Goal: Check status: Check status

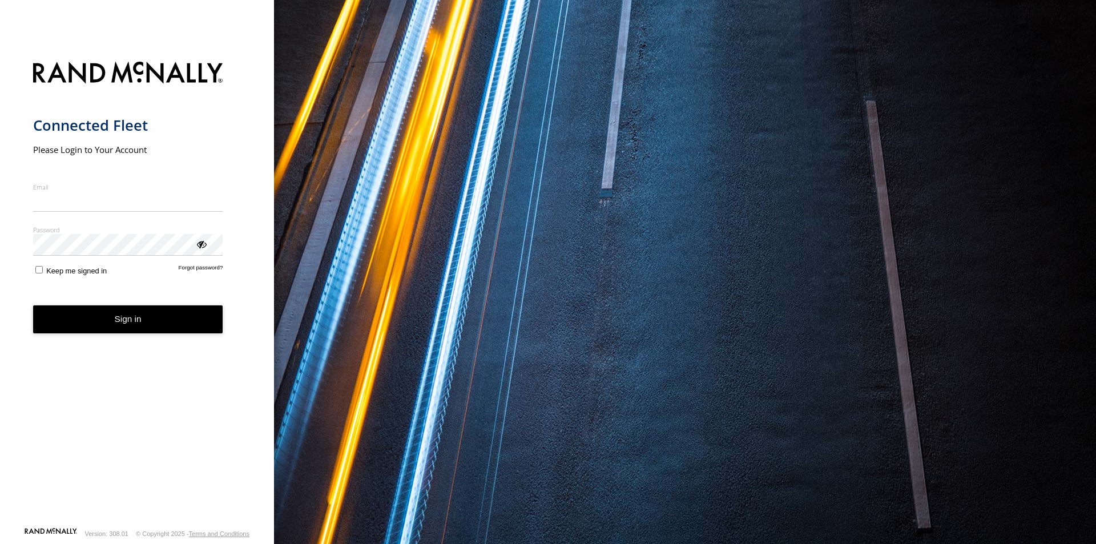
type input "**********"
click at [182, 332] on button "Sign in" at bounding box center [128, 319] width 190 height 28
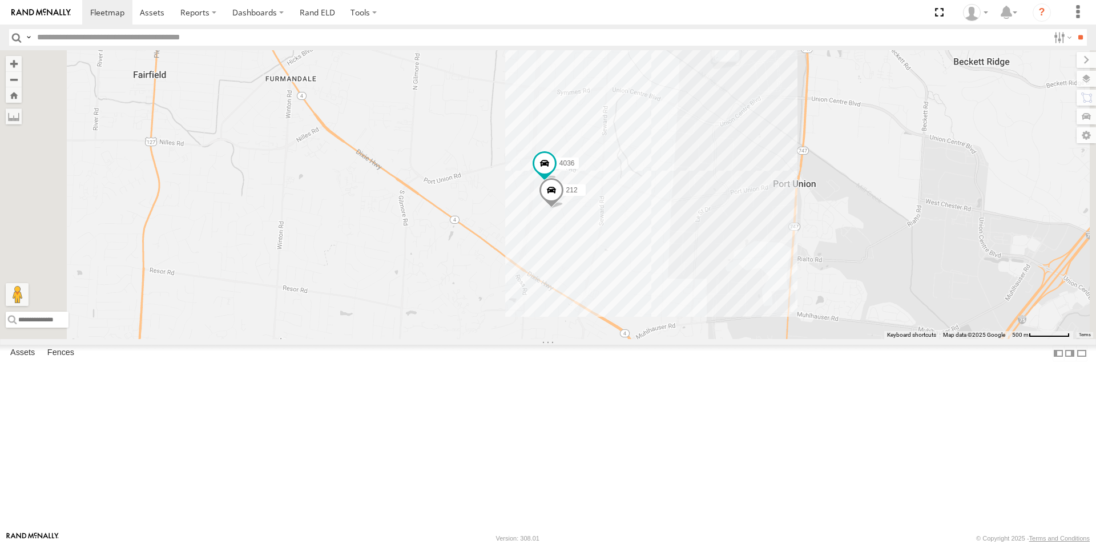
click at [0, 0] on div "Video" at bounding box center [0, 0] width 0 height 0
click at [555, 174] on span at bounding box center [544, 163] width 21 height 21
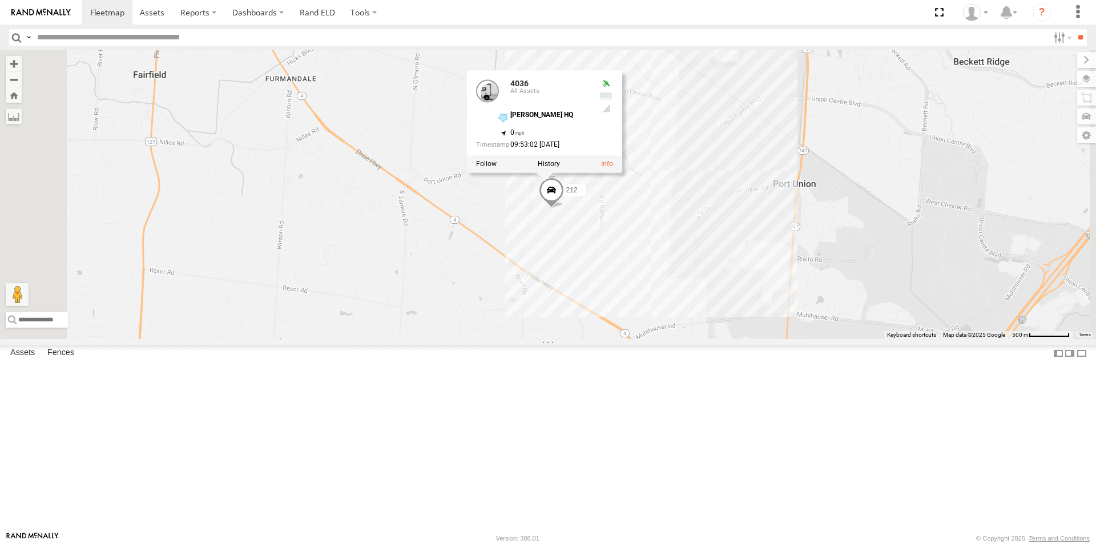
click at [499, 102] on link at bounding box center [487, 90] width 23 height 23
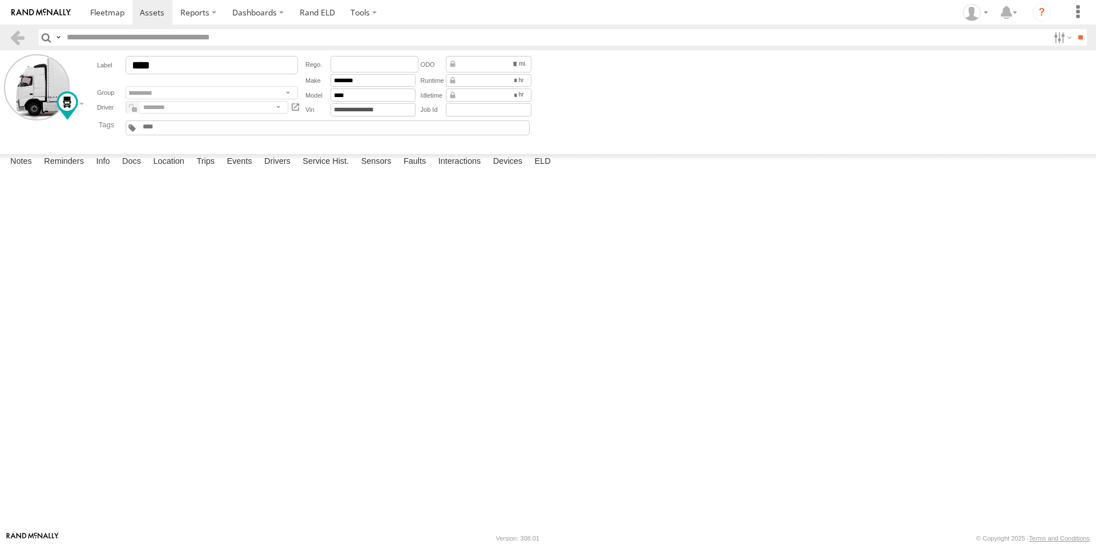
click at [313, 111] on label at bounding box center [317, 109] width 25 height 13
click at [131, 110] on span at bounding box center [133, 108] width 14 height 14
click at [103, 14] on span at bounding box center [107, 12] width 34 height 11
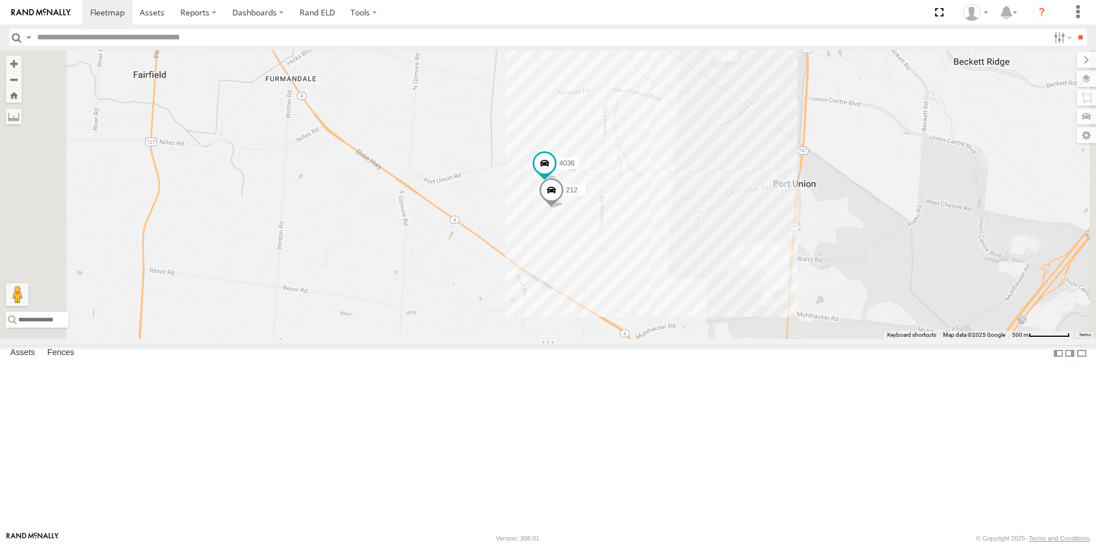
click at [0, 0] on div at bounding box center [0, 0] width 0 height 0
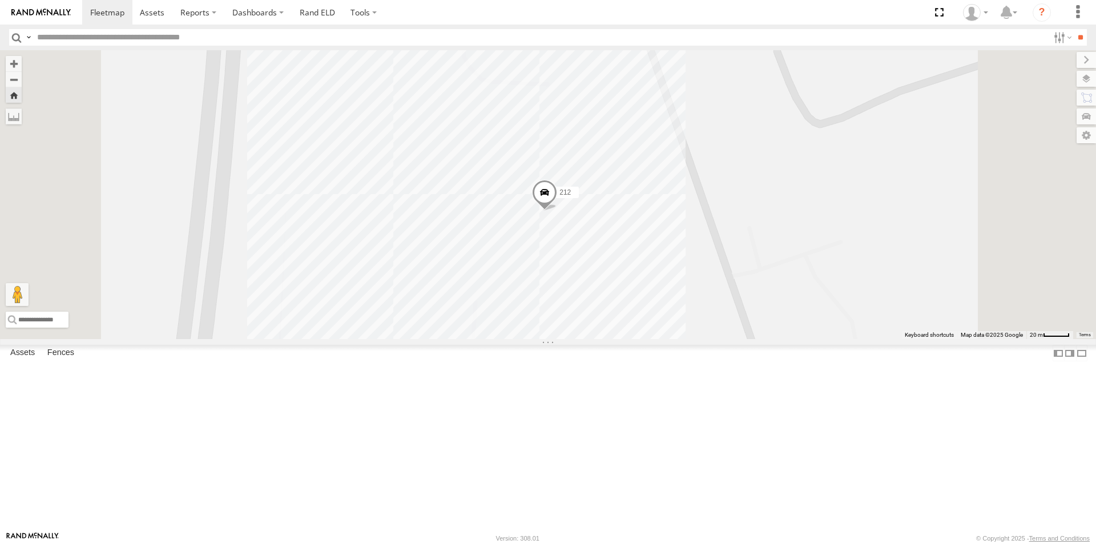
drag, startPoint x: 570, startPoint y: 160, endPoint x: 564, endPoint y: 325, distance: 165.1
click at [567, 336] on div "212" at bounding box center [548, 194] width 1096 height 289
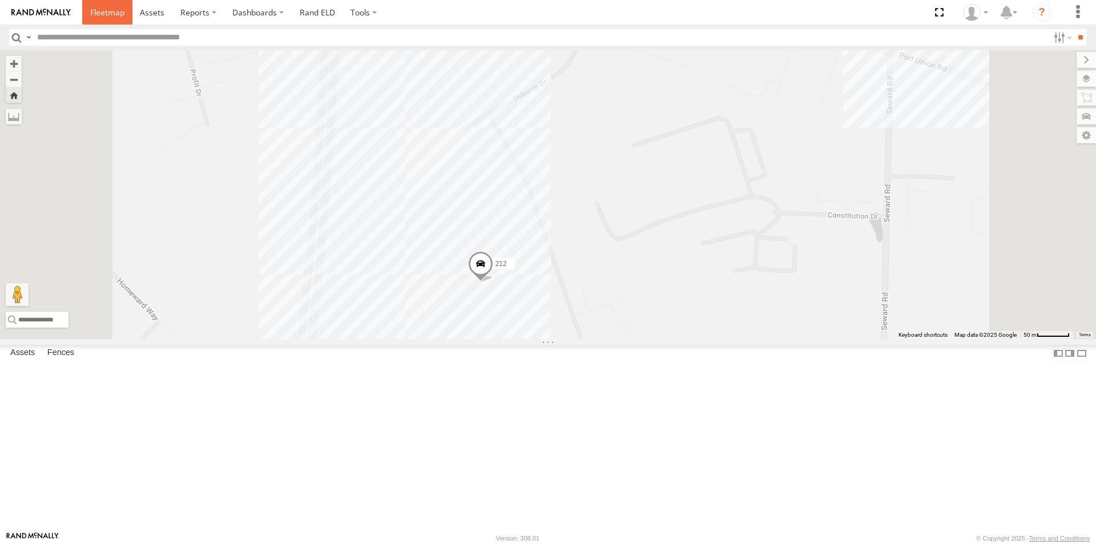
click at [111, 10] on span at bounding box center [107, 12] width 34 height 11
